Goal: Task Accomplishment & Management: Manage account settings

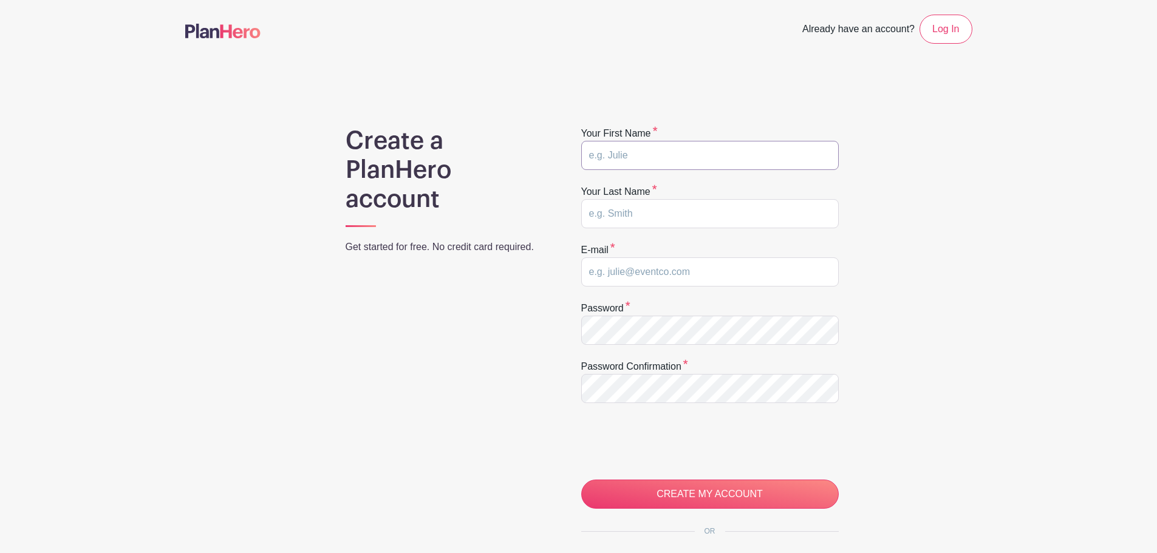
click at [752, 156] on input "text" at bounding box center [709, 155] width 257 height 29
type input "Secretary"
type input "@ CLASE"
click at [639, 262] on input "email" at bounding box center [709, 271] width 257 height 29
click at [648, 276] on input "email" at bounding box center [709, 271] width 257 height 29
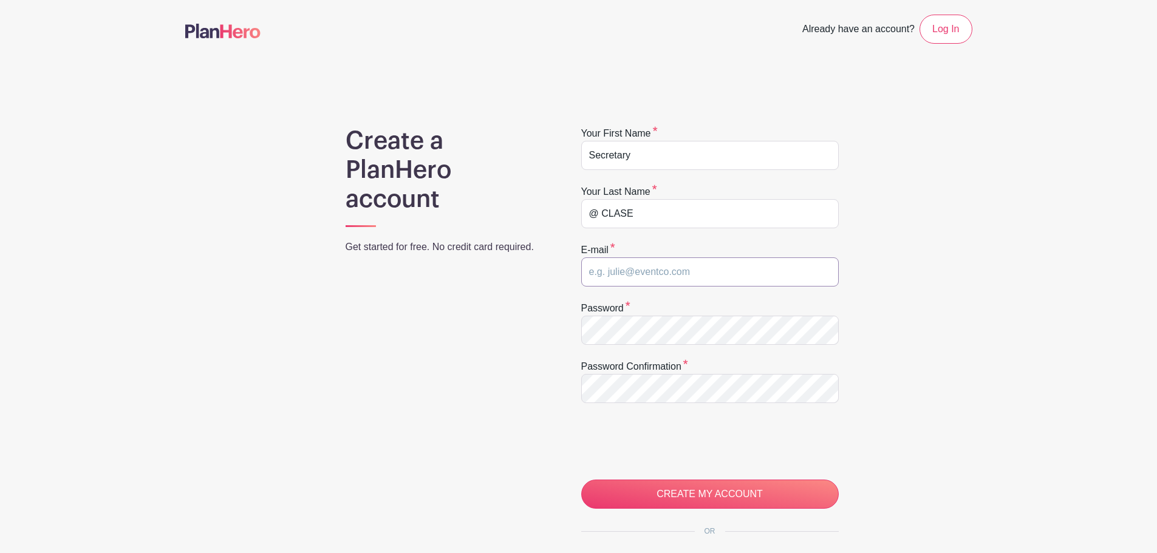
click at [648, 276] on input "email" at bounding box center [709, 271] width 257 height 29
click at [581, 480] on input "CREATE MY ACCOUNT" at bounding box center [709, 494] width 257 height 29
type input "secretary@theclasefoundation.org"
click at [511, 325] on div "Create a PlanHero account Get started for free. No credit card required. Your f…" at bounding box center [578, 384] width 787 height 517
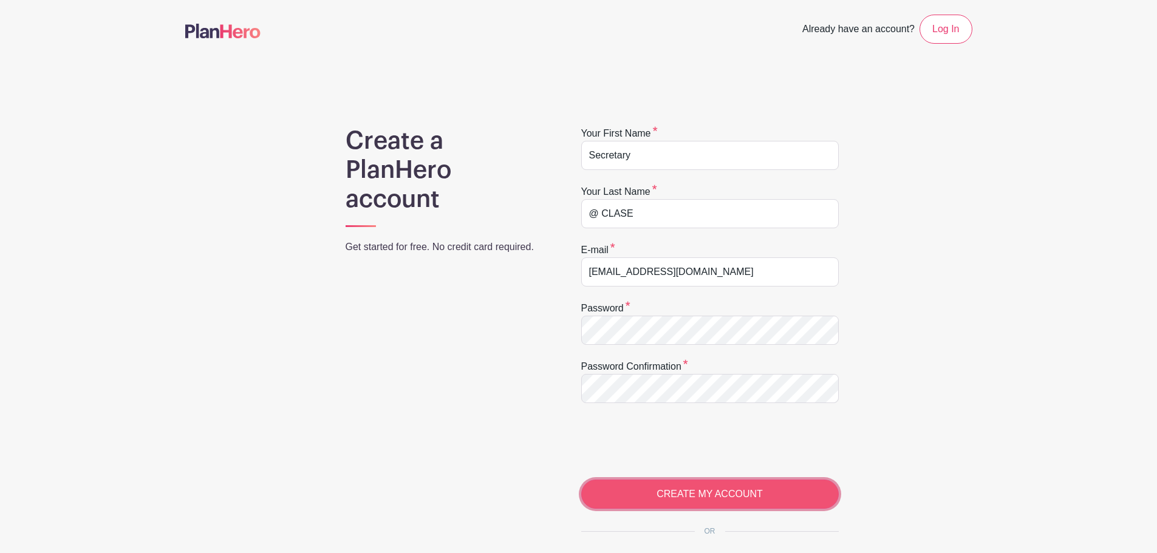
click at [749, 495] on input "CREATE MY ACCOUNT" at bounding box center [709, 494] width 257 height 29
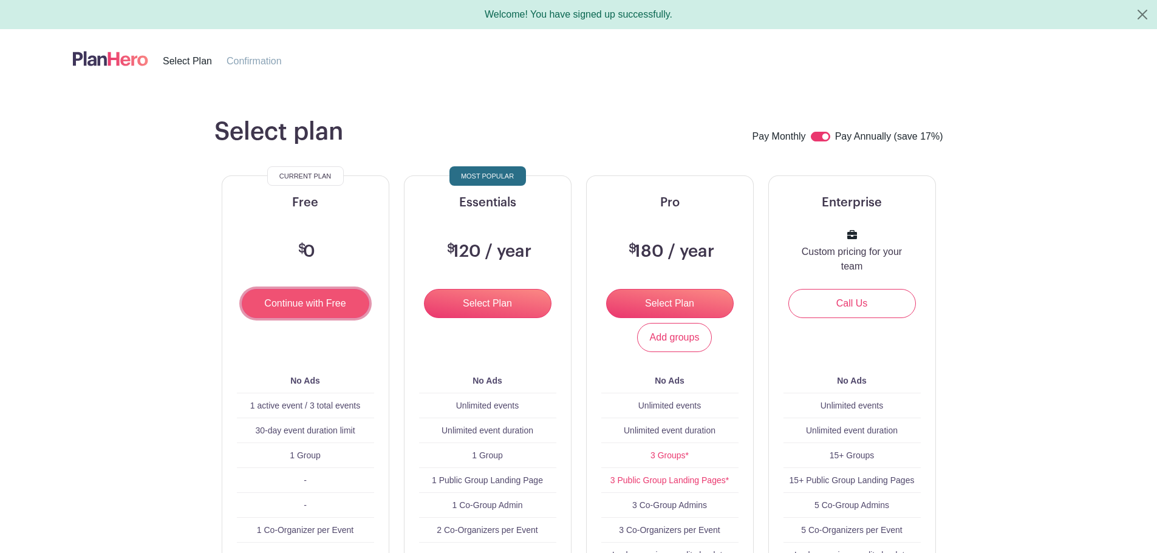
click at [279, 299] on input "Continue with Free" at bounding box center [305, 303] width 127 height 29
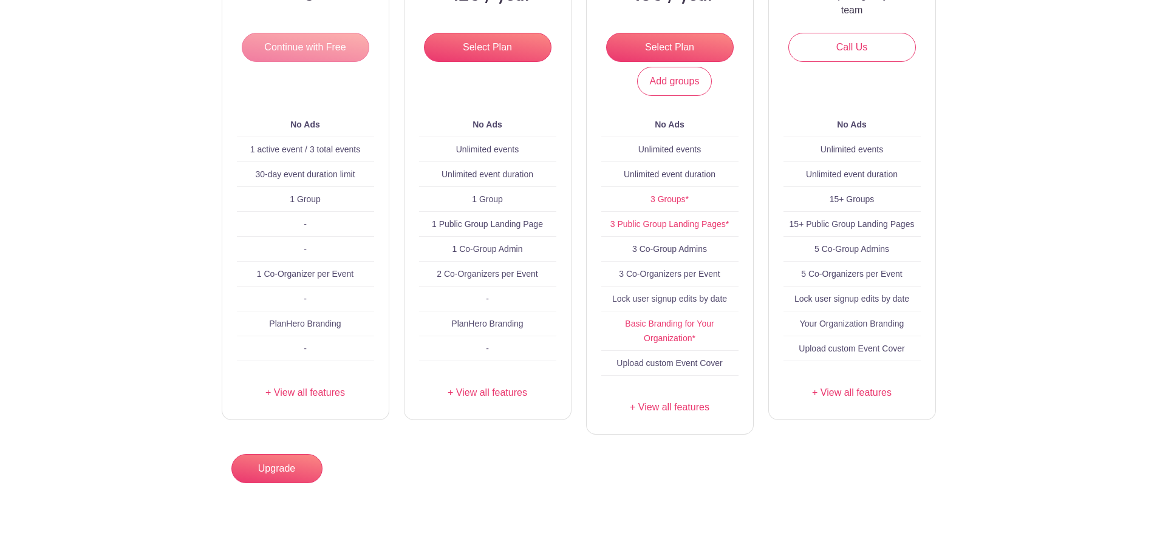
scroll to position [262, 0]
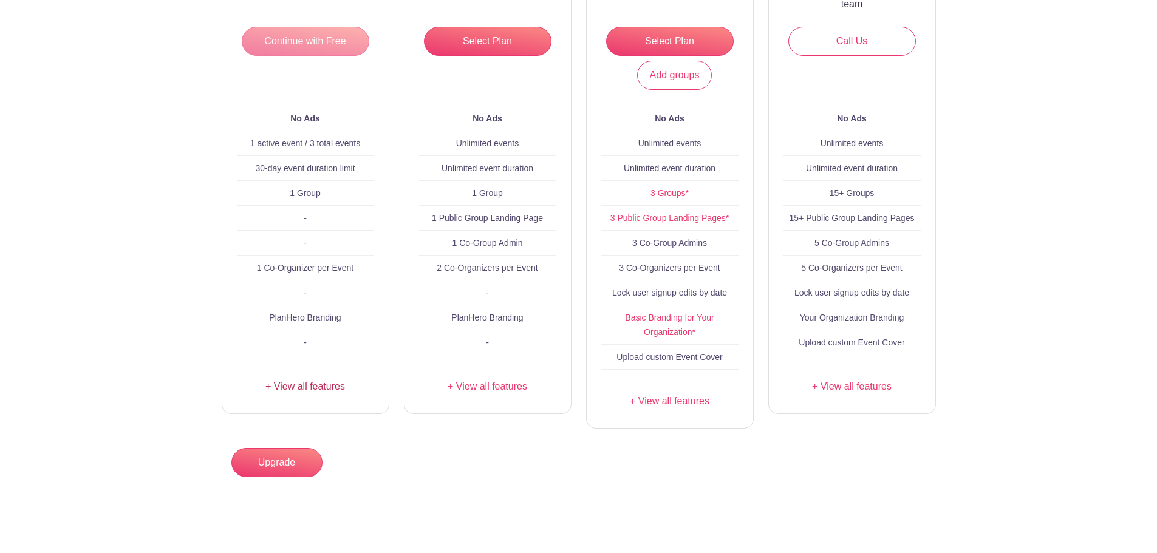
click at [308, 386] on link "+ View all features" at bounding box center [305, 386] width 137 height 15
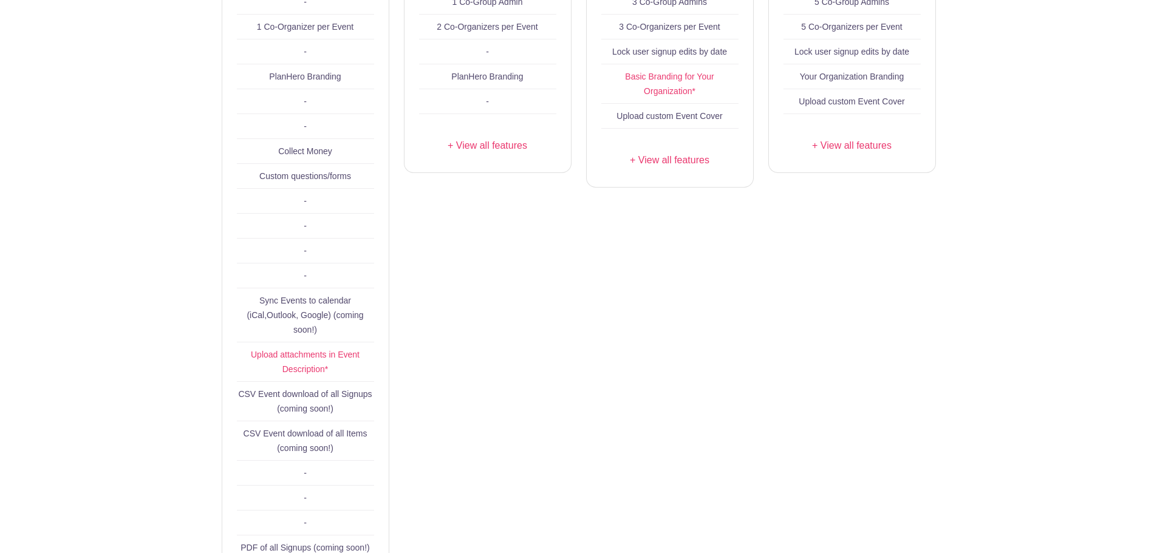
scroll to position [505, 0]
drag, startPoint x: 277, startPoint y: 392, endPoint x: 314, endPoint y: 392, distance: 36.4
click at [314, 392] on span "CSV Event download of all Signups (coming soon!)" at bounding box center [305, 399] width 134 height 24
click at [355, 390] on span "CSV Event download of all Signups (coming soon!)" at bounding box center [305, 399] width 134 height 24
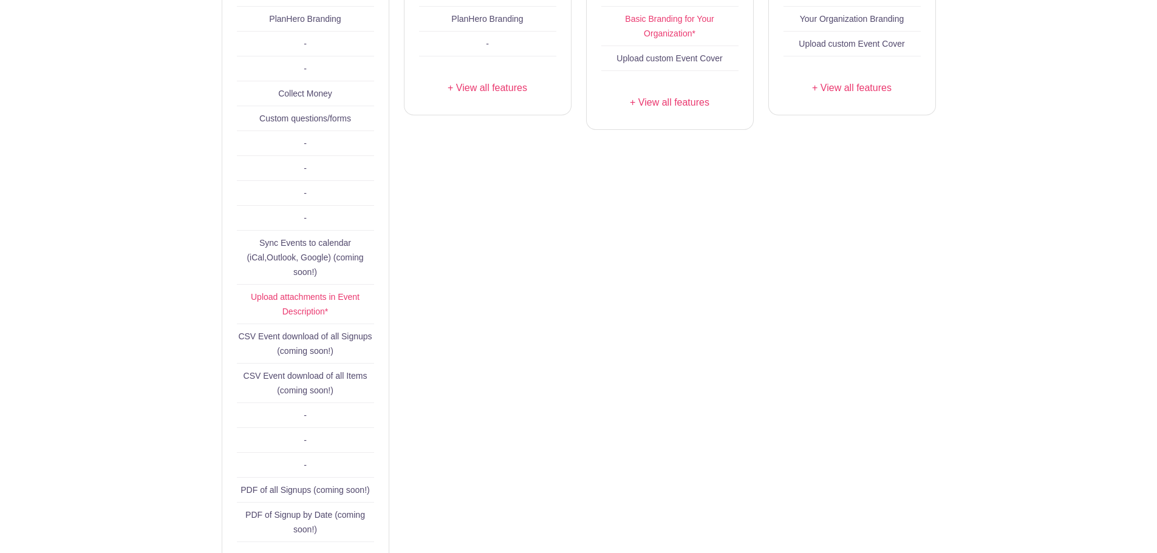
scroll to position [519, 0]
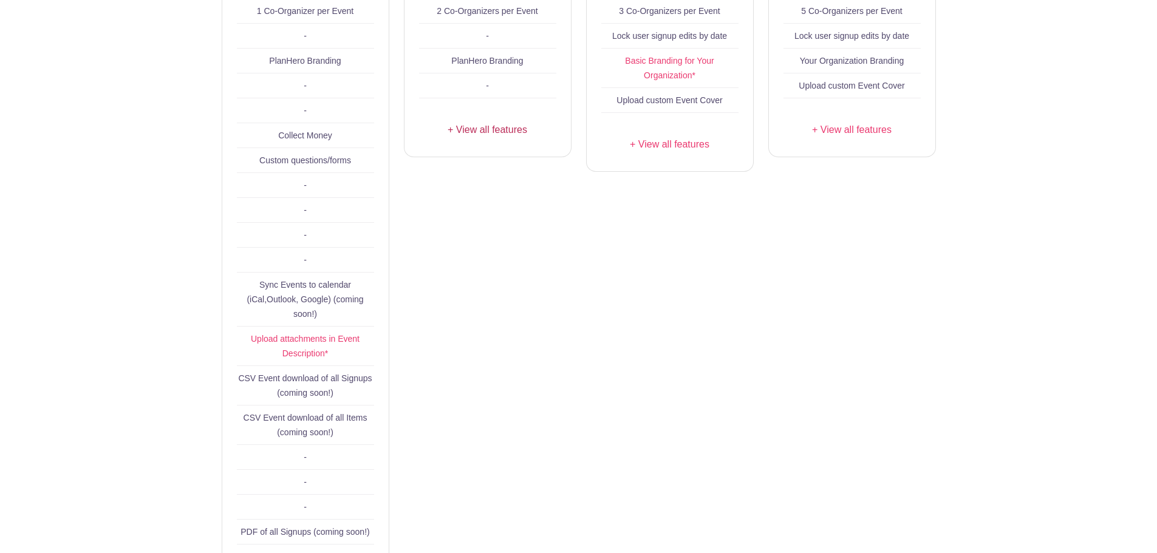
click at [470, 130] on link "+ View all features" at bounding box center [487, 130] width 137 height 15
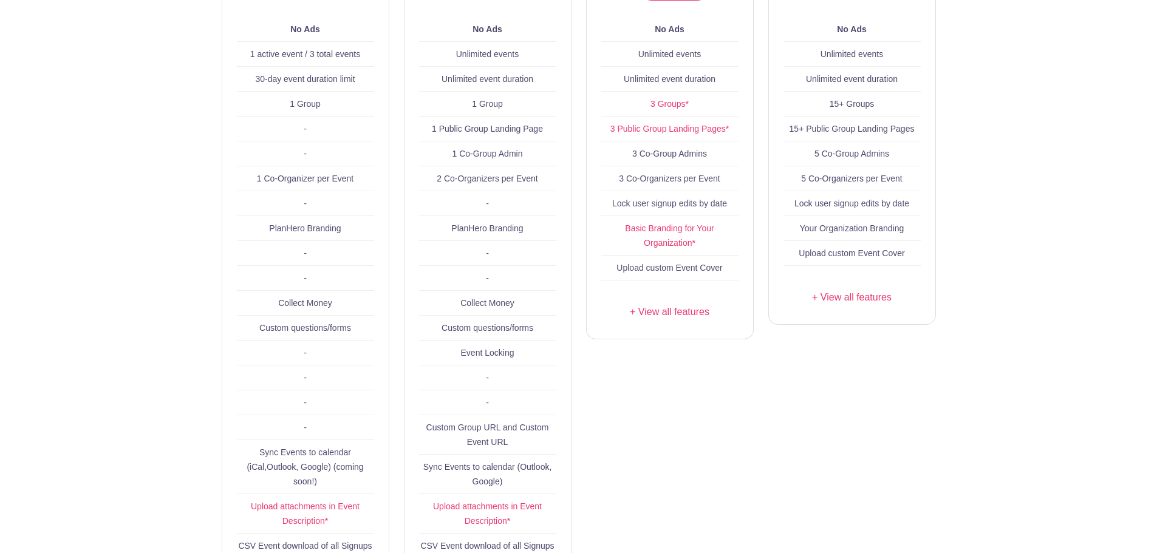
scroll to position [47, 0]
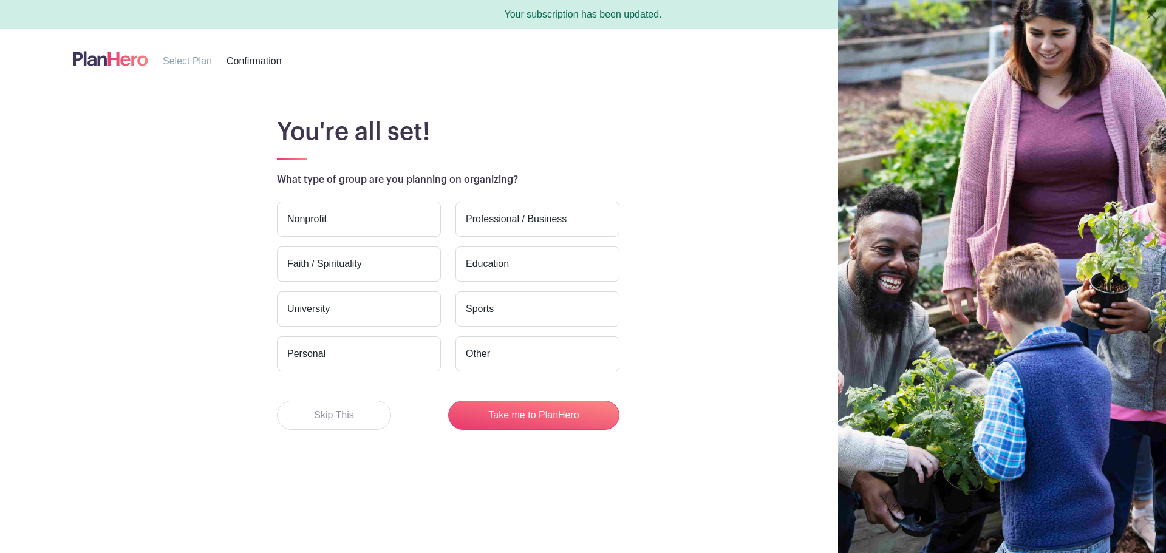
click at [341, 216] on label "Nonprofit" at bounding box center [359, 219] width 164 height 35
click at [0, 0] on input "Nonprofit" at bounding box center [0, 0] width 0 height 0
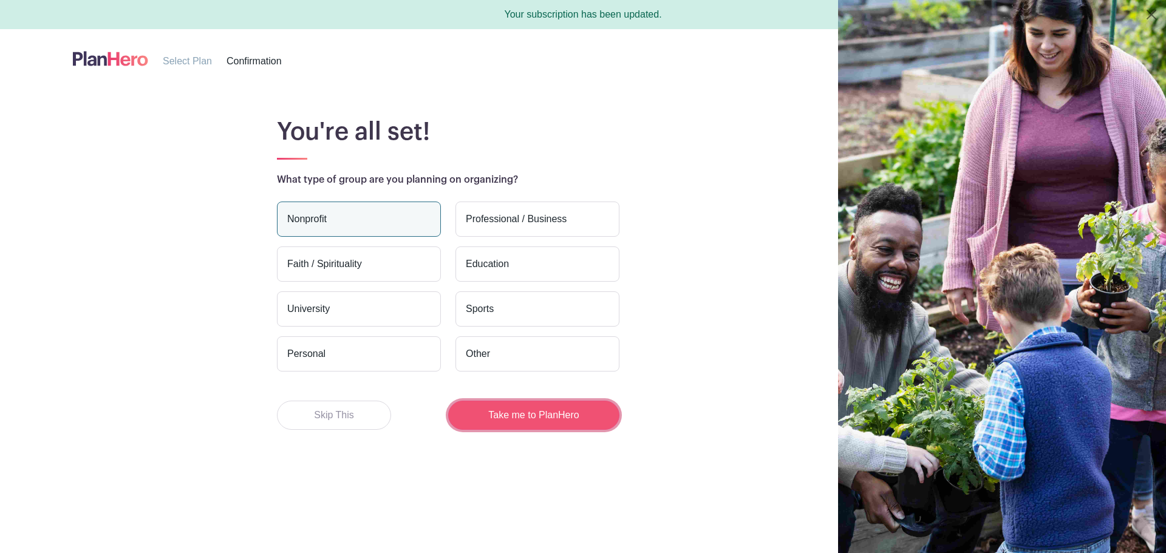
drag, startPoint x: 541, startPoint y: 411, endPoint x: 563, endPoint y: 406, distance: 23.1
click at [542, 410] on button "Take me to PlanHero" at bounding box center [533, 415] width 171 height 29
click at [557, 413] on button "Take me to PlanHero" at bounding box center [533, 415] width 171 height 29
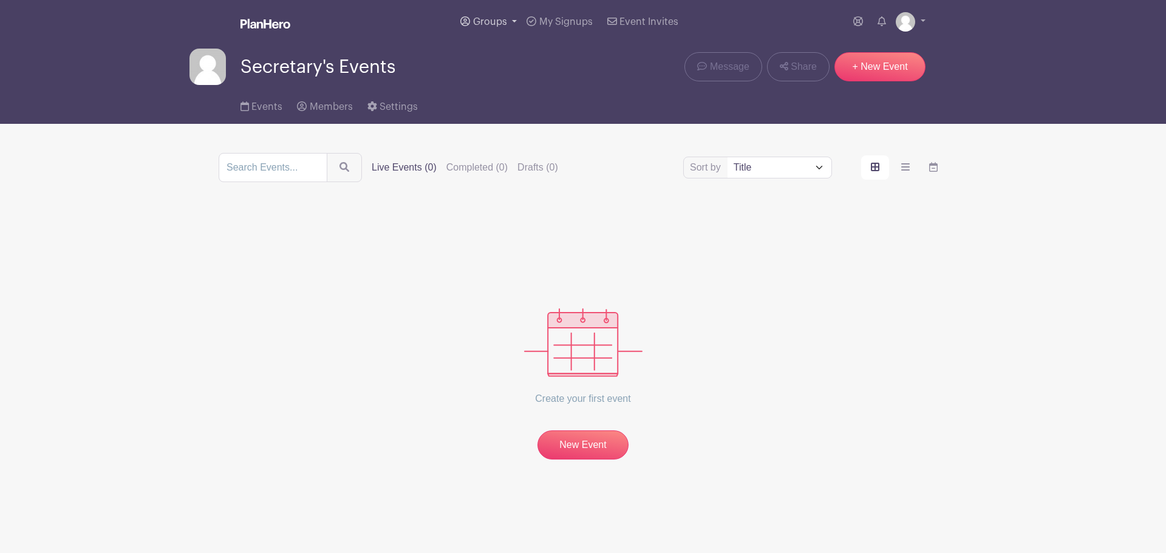
click at [481, 21] on span "Groups" at bounding box center [490, 22] width 34 height 10
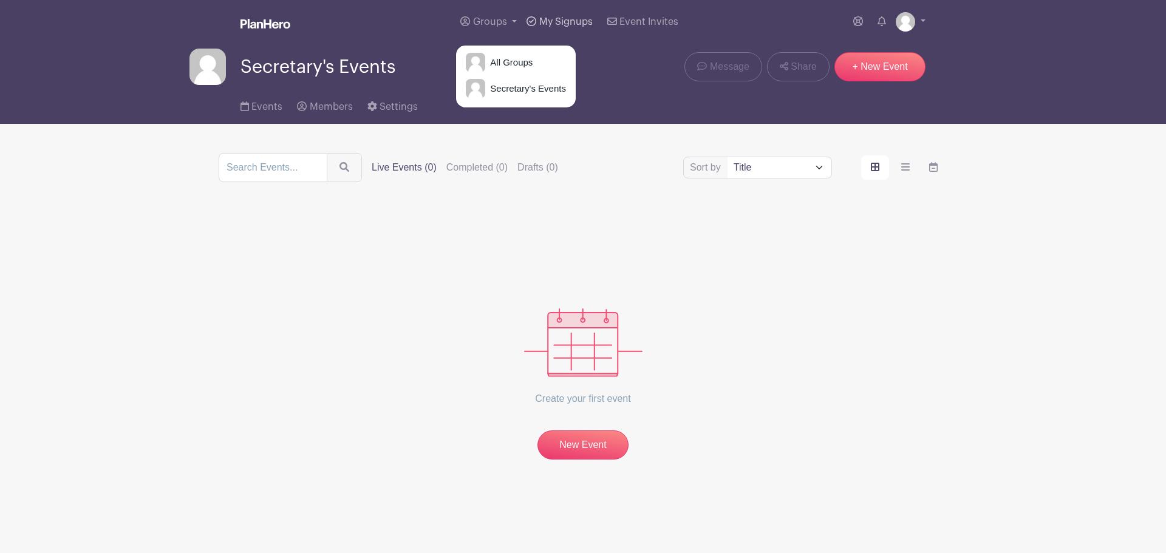
click at [565, 20] on span "My Signups" at bounding box center [565, 22] width 53 height 10
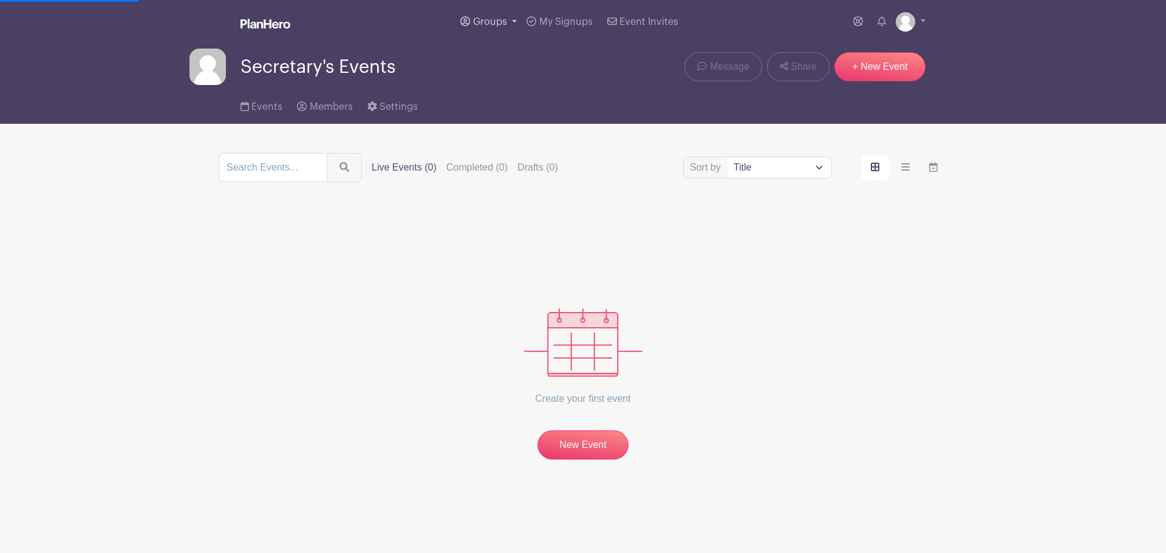
click at [472, 16] on link "Groups" at bounding box center [488, 22] width 66 height 44
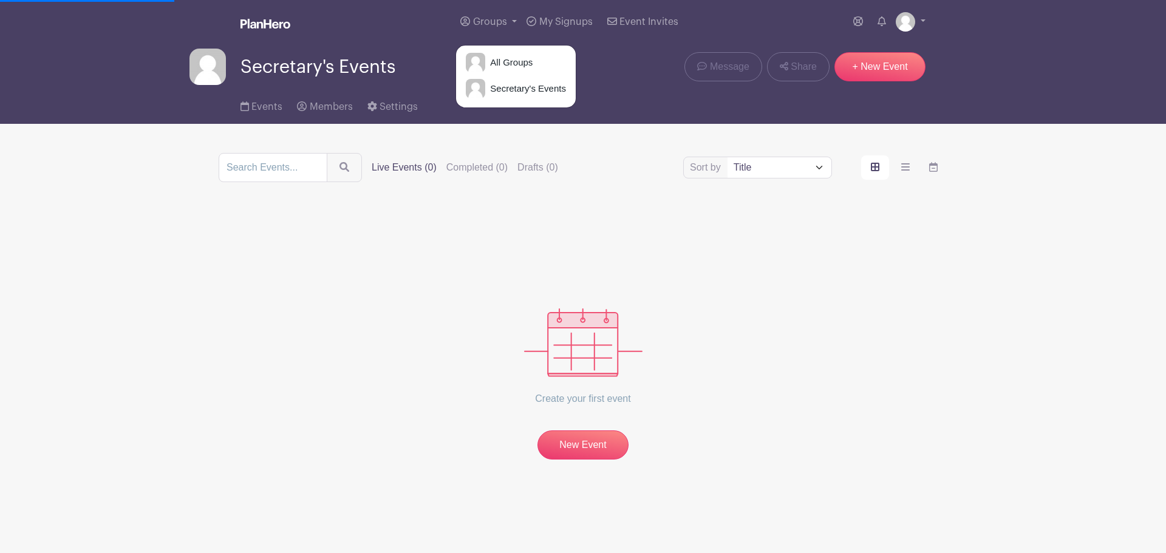
click at [376, 19] on div "Groups All Groups Secretary's Events My Signups Event Invites My account Logout" at bounding box center [607, 22] width 635 height 44
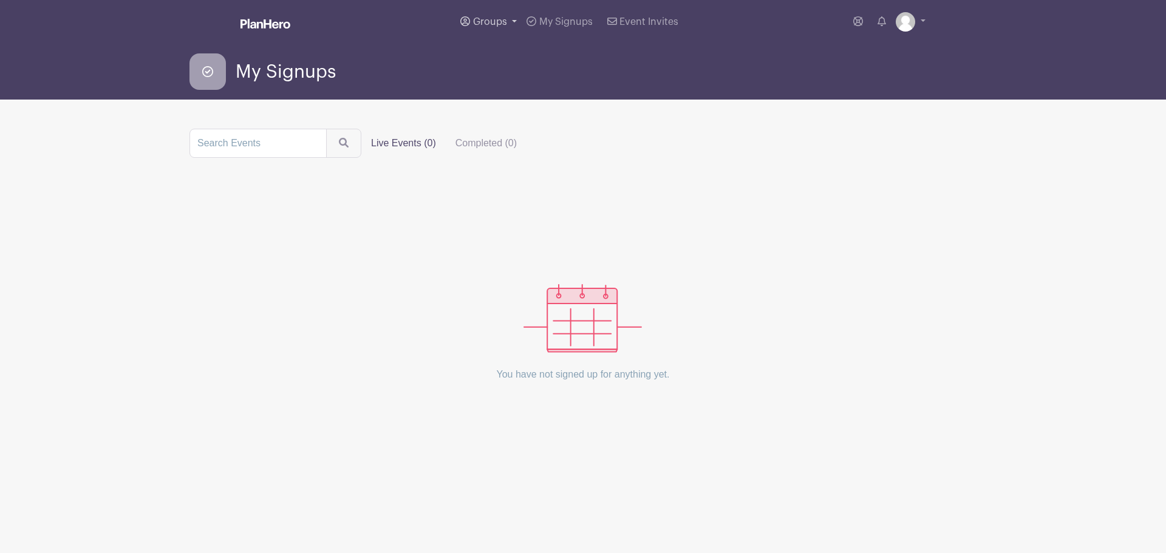
click at [501, 16] on link "Groups" at bounding box center [488, 22] width 66 height 44
click at [510, 96] on link "Secretary's Events" at bounding box center [516, 88] width 120 height 24
click at [911, 18] on img at bounding box center [905, 21] width 19 height 19
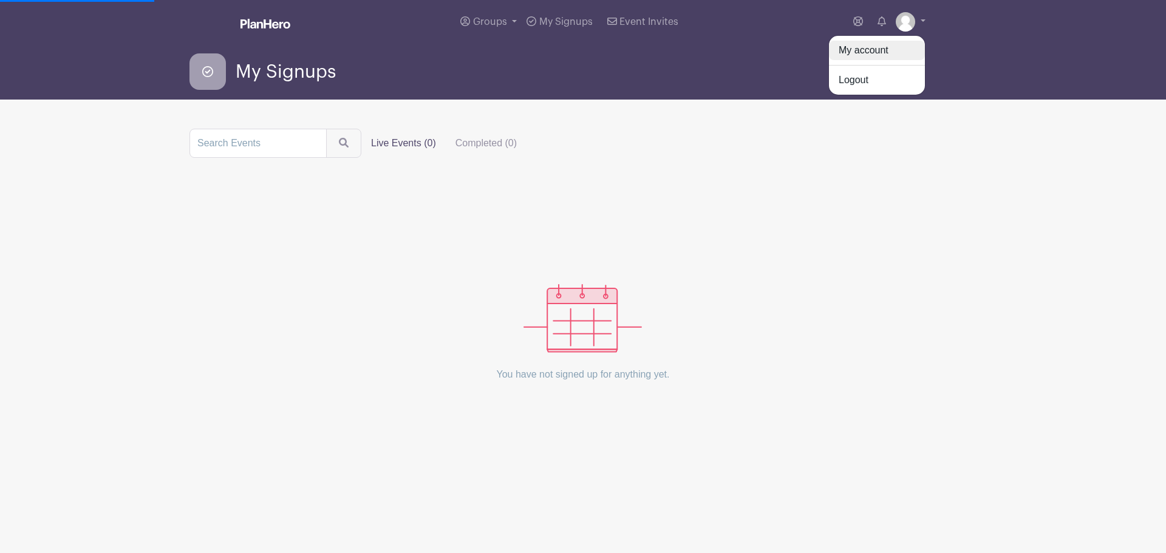
click at [851, 50] on link "My account" at bounding box center [877, 50] width 96 height 19
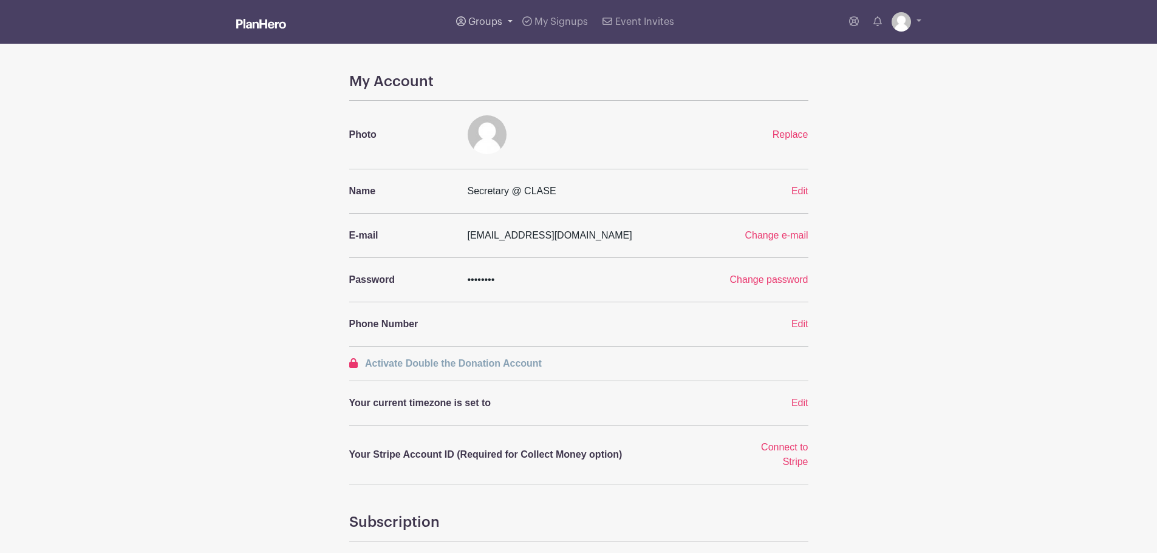
click at [480, 8] on link "Groups" at bounding box center [484, 22] width 66 height 44
click at [518, 66] on span "All Groups" at bounding box center [504, 63] width 47 height 14
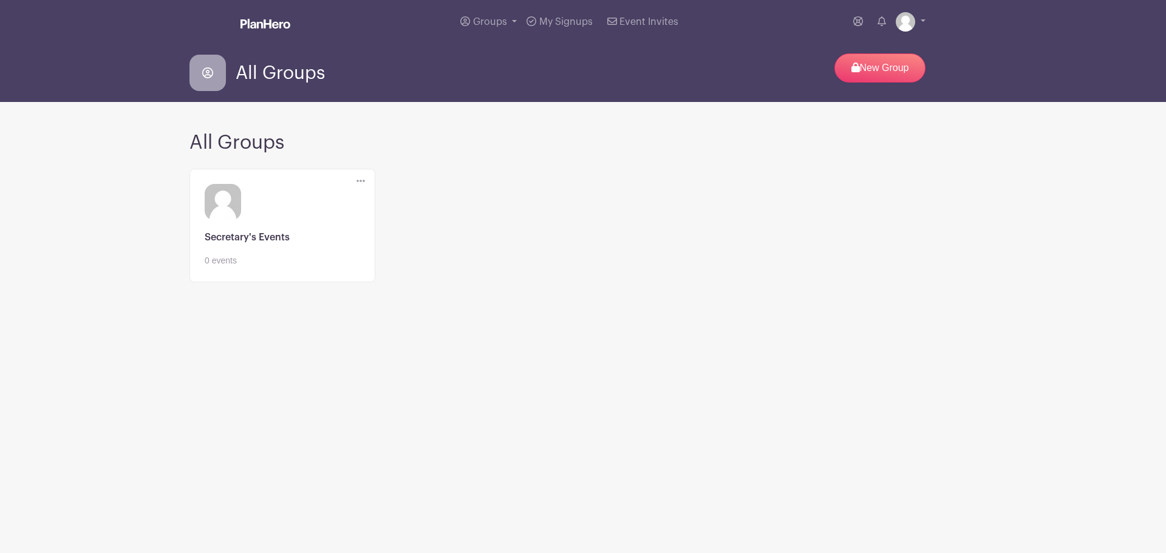
click at [355, 182] on div "Edit" at bounding box center [361, 181] width 28 height 24
click at [365, 180] on div "Edit" at bounding box center [361, 181] width 28 height 24
click at [361, 180] on icon at bounding box center [360, 181] width 8 height 2
click at [398, 200] on link "Edit" at bounding box center [405, 202] width 96 height 19
click at [358, 179] on icon at bounding box center [360, 181] width 8 height 10
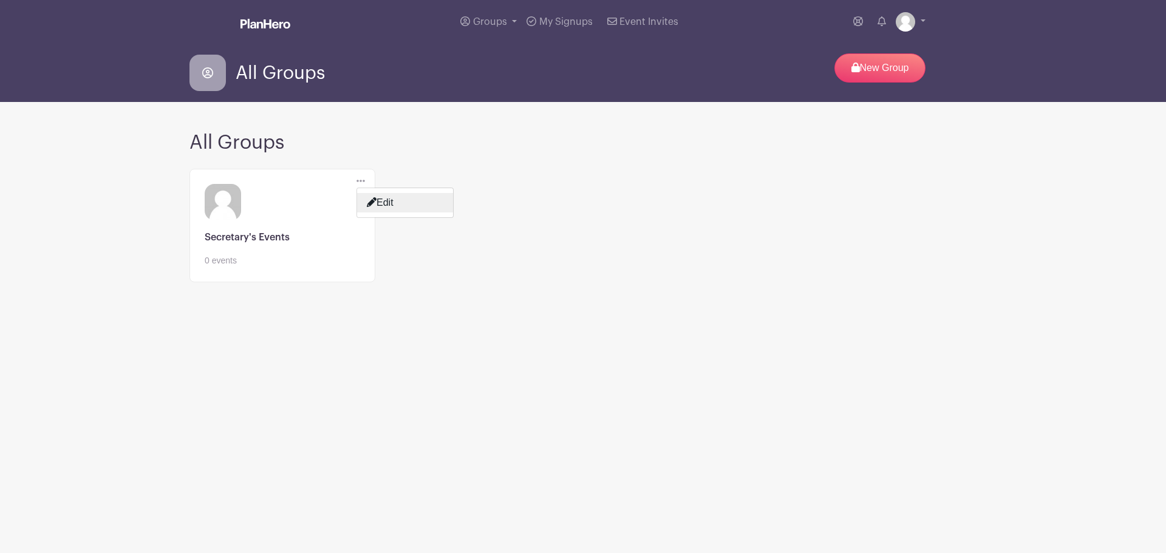
click at [389, 205] on link "Edit" at bounding box center [405, 202] width 96 height 19
click at [220, 267] on link at bounding box center [282, 267] width 155 height 0
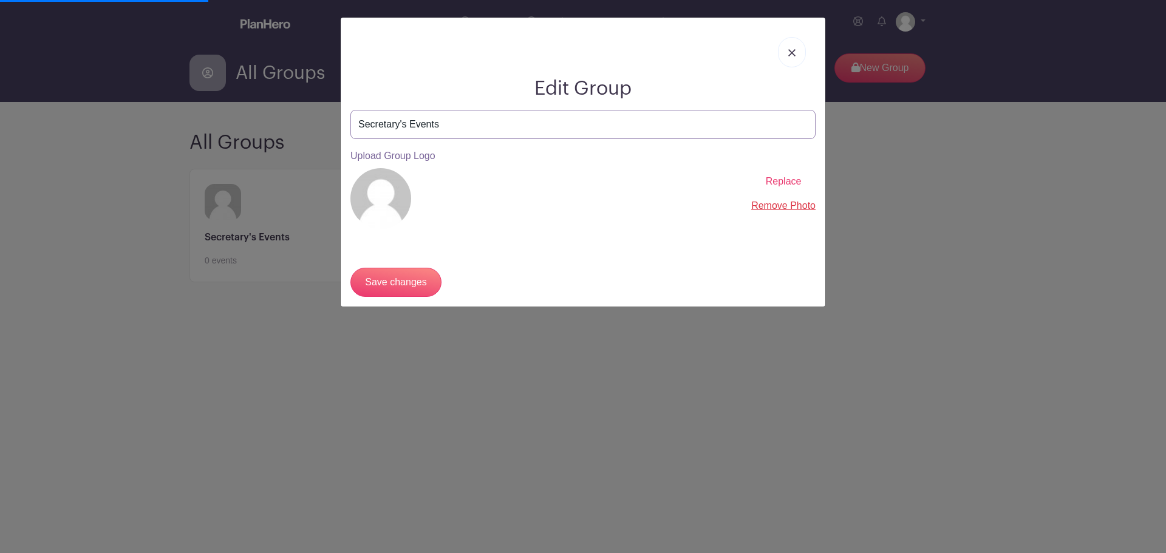
drag, startPoint x: 452, startPoint y: 126, endPoint x: 266, endPoint y: 97, distance: 188.7
click at [266, 100] on div "Edit Group Secretary's Events Upload Group Logo Replace Remove Photo Save chang…" at bounding box center [583, 276] width 1166 height 553
type input "CLASE'"
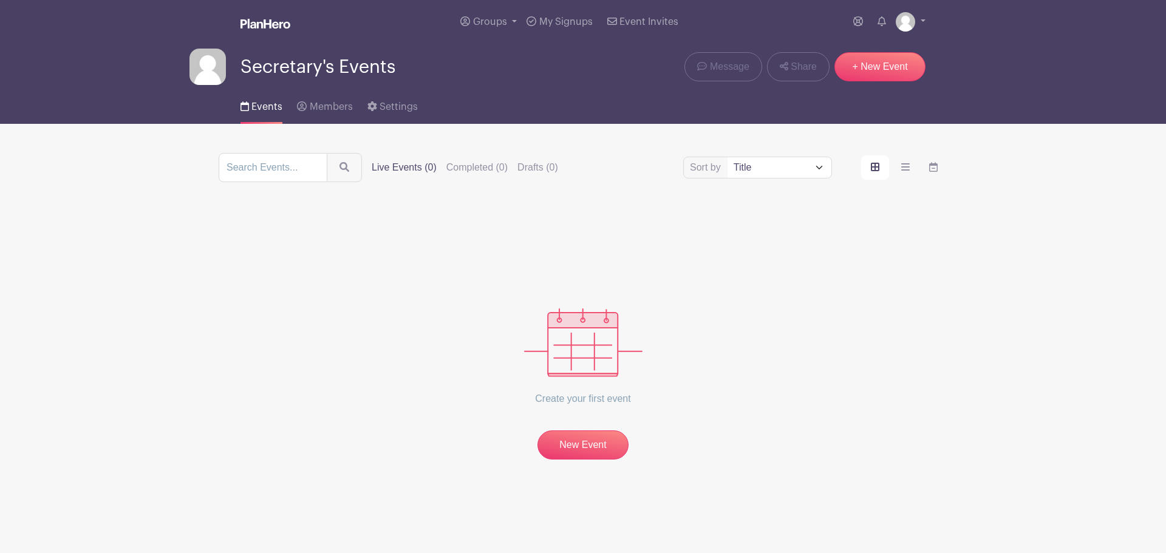
click at [334, 73] on span "Secretary's Events" at bounding box center [317, 67] width 155 height 20
click at [335, 72] on span "Secretary's Events" at bounding box center [317, 67] width 155 height 20
drag, startPoint x: 484, startPoint y: 115, endPoint x: 496, endPoint y: 102, distance: 18.1
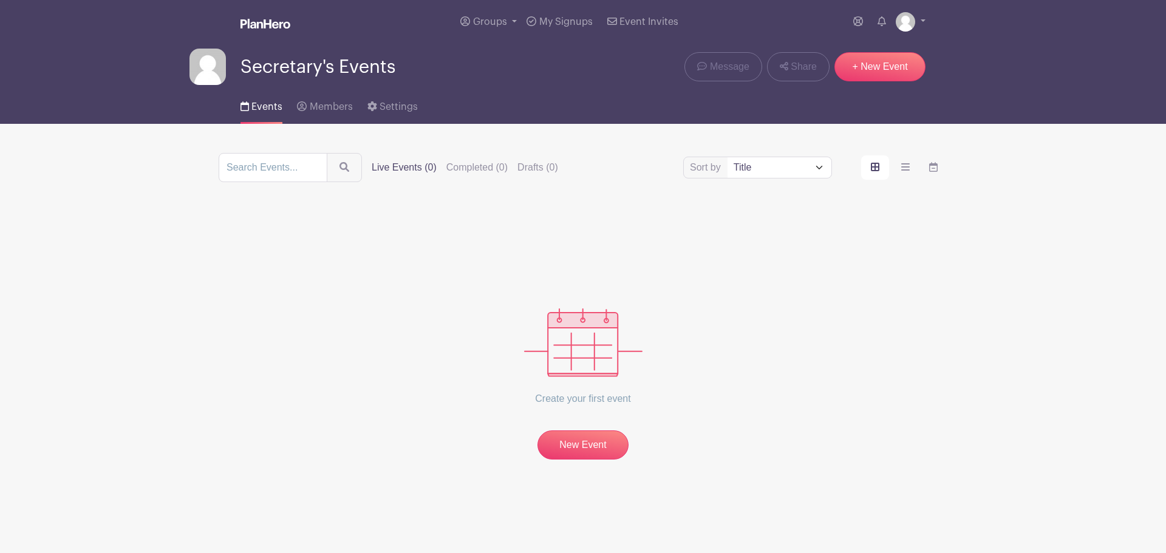
click at [484, 115] on div "Events Members Settings" at bounding box center [582, 104] width 801 height 39
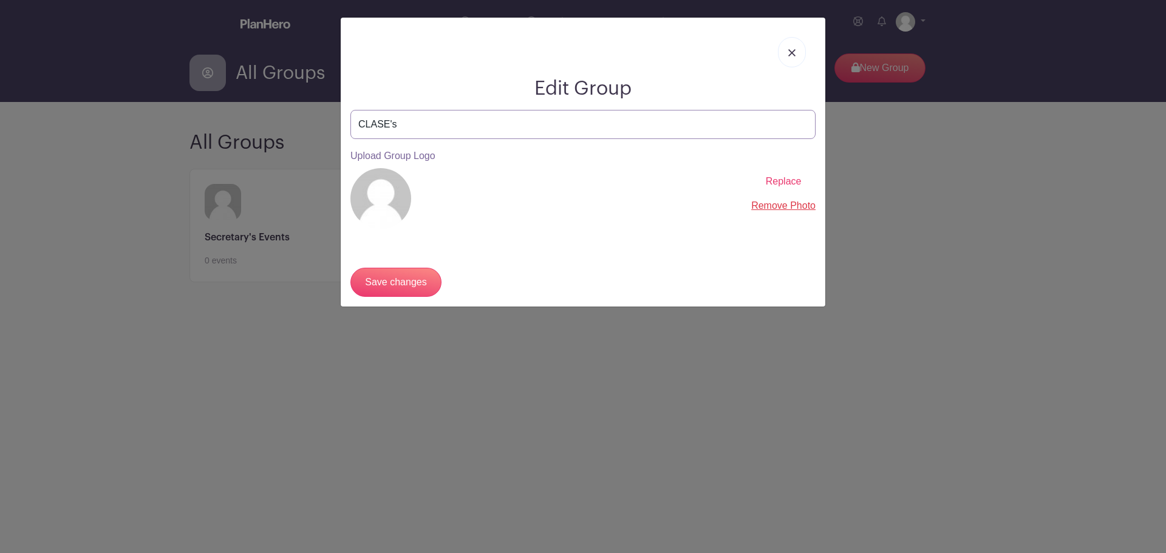
click at [439, 121] on input "CLASE's" at bounding box center [582, 124] width 465 height 29
type input "CLASE's EVENTS"
click at [350, 268] on input "Save changes" at bounding box center [395, 282] width 91 height 29
drag, startPoint x: 472, startPoint y: 123, endPoint x: 324, endPoint y: 111, distance: 149.2
click at [324, 111] on div "Edit Group Secretary's Events Upload Group Logo Replace Remove Photo Save chang…" at bounding box center [583, 276] width 1166 height 553
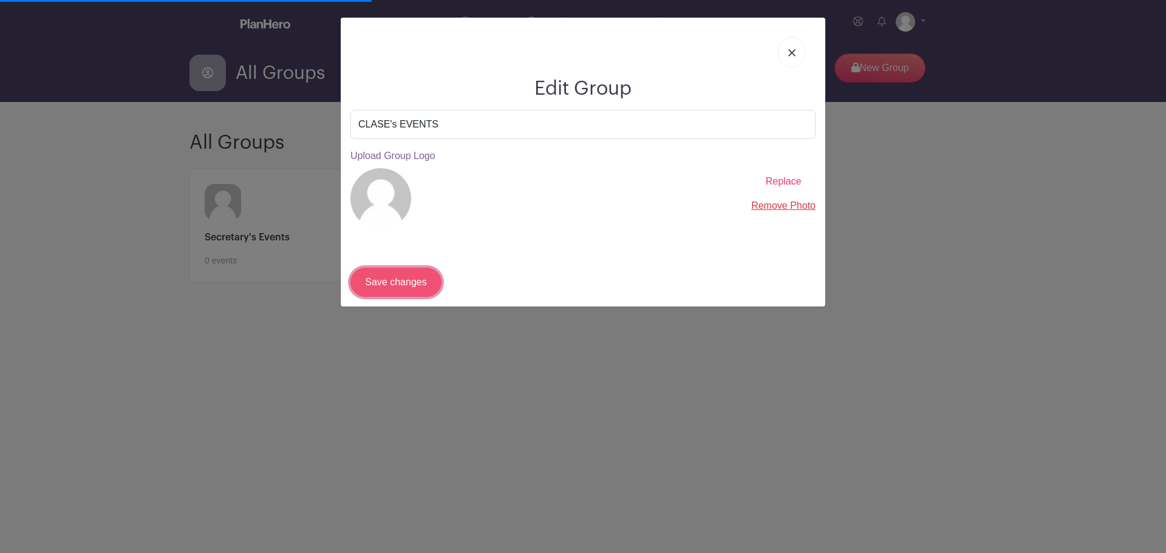
click at [387, 274] on input "Save changes" at bounding box center [395, 282] width 91 height 29
click at [393, 124] on input "CLASE's EVENTS" at bounding box center [582, 124] width 465 height 29
type input "CLASE EVENTS"
click at [447, 294] on div "Save changes" at bounding box center [582, 268] width 465 height 58
click at [497, 126] on input "CLASE EVENTS" at bounding box center [582, 124] width 465 height 29
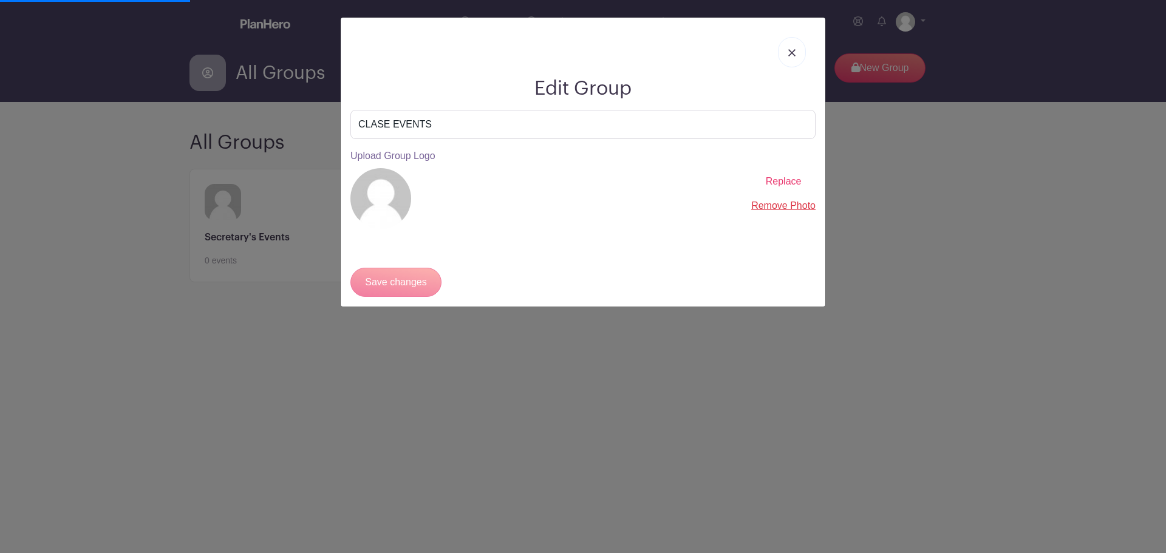
click at [418, 276] on div "Save changes" at bounding box center [582, 268] width 465 height 58
click at [788, 180] on span "Replace" at bounding box center [784, 181] width 36 height 10
click at [794, 51] on img at bounding box center [791, 52] width 7 height 7
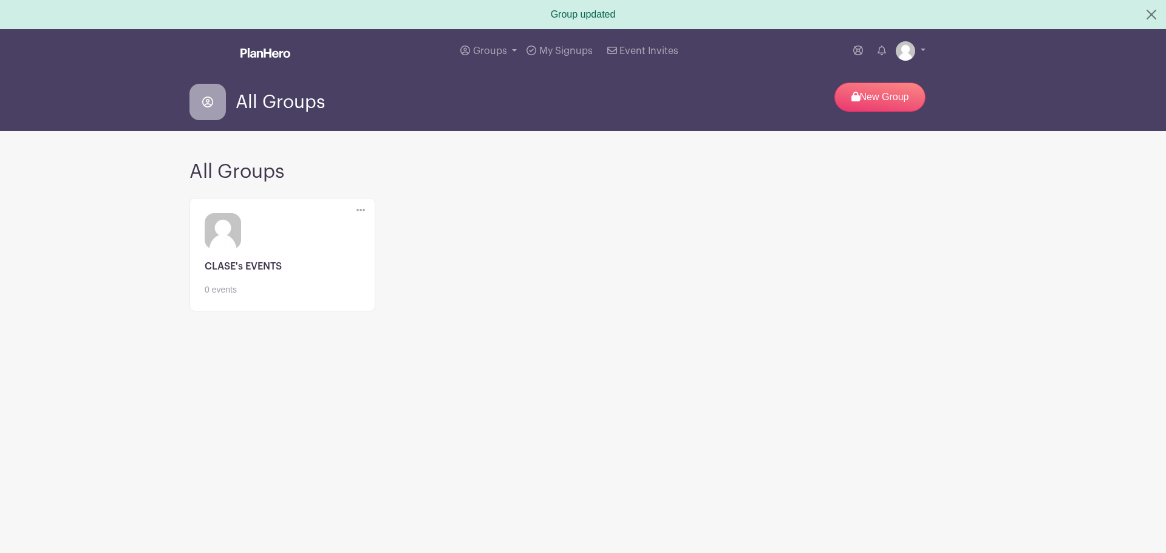
click at [627, 100] on div "All Groups New Group" at bounding box center [582, 102] width 787 height 39
click at [246, 296] on link at bounding box center [282, 296] width 155 height 0
click at [254, 296] on link at bounding box center [282, 296] width 155 height 0
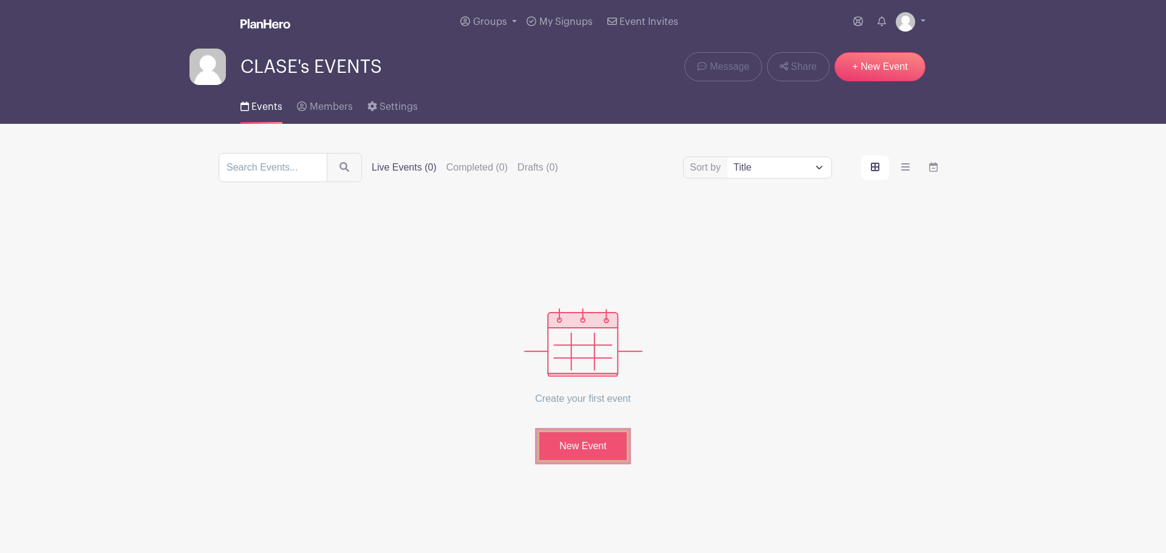
click at [599, 441] on link "New Event" at bounding box center [582, 446] width 91 height 32
click at [903, 22] on img at bounding box center [905, 21] width 19 height 19
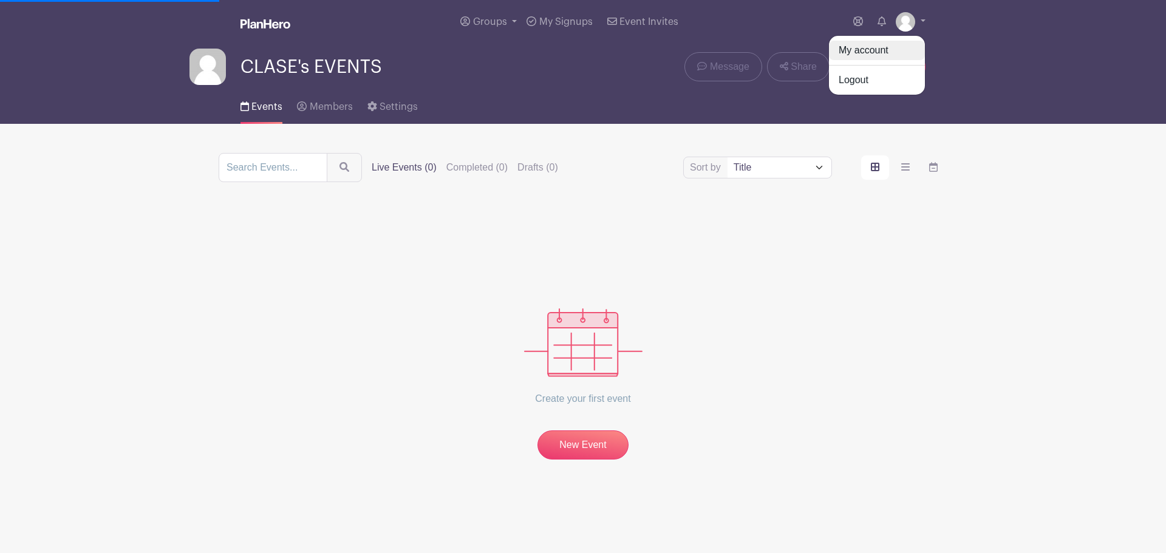
click at [853, 50] on link "My account" at bounding box center [877, 50] width 96 height 19
click at [920, 21] on link at bounding box center [911, 21] width 30 height 19
click at [851, 81] on link "Logout" at bounding box center [877, 79] width 96 height 19
